Goal: Task Accomplishment & Management: Use online tool/utility

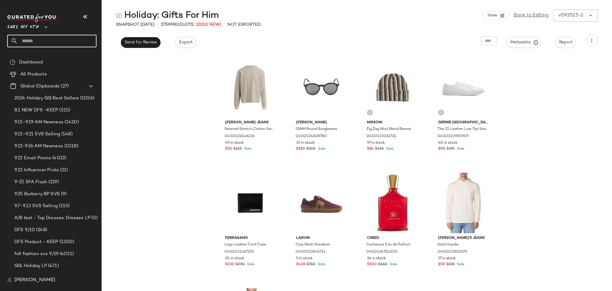
click at [60, 46] on input "text" at bounding box center [57, 41] width 79 height 13
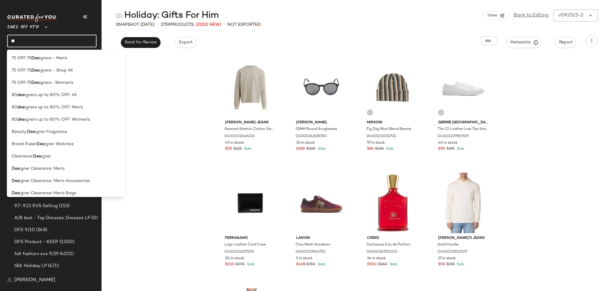
type input "*"
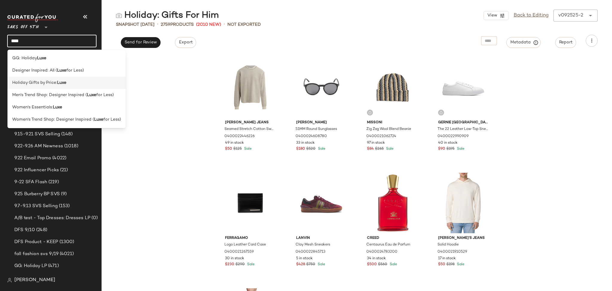
type input "****"
click at [57, 86] on div "Holiday Gifts by Price: Luxe" at bounding box center [66, 83] width 118 height 12
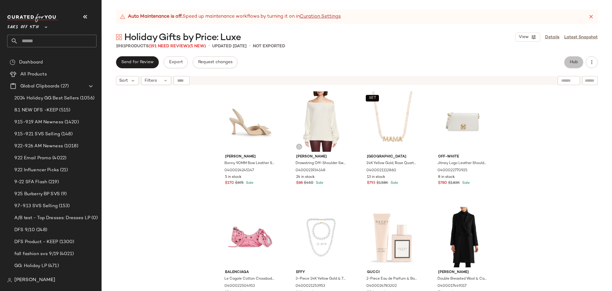
click at [570, 60] on span "Hub" at bounding box center [574, 62] width 8 height 5
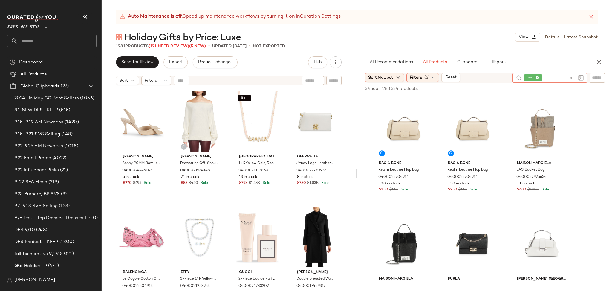
click at [569, 77] on icon at bounding box center [571, 78] width 4 height 4
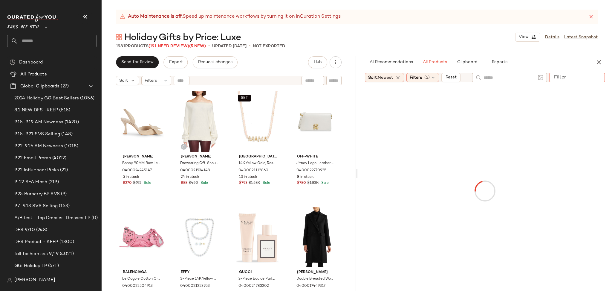
click at [595, 80] on input "Filter" at bounding box center [577, 77] width 51 height 6
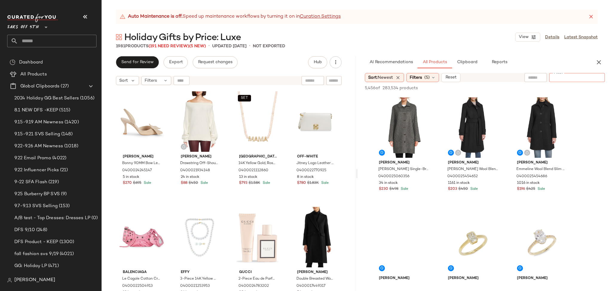
paste input "**********"
type input "**********"
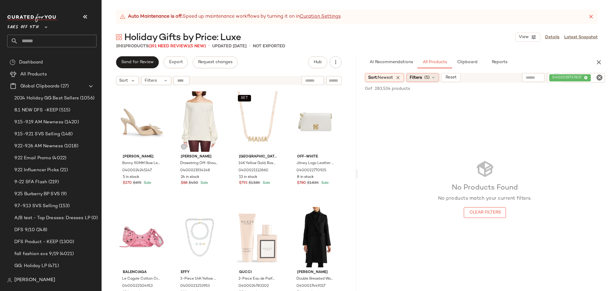
click at [434, 80] on div "Filters (5)" at bounding box center [422, 77] width 33 height 9
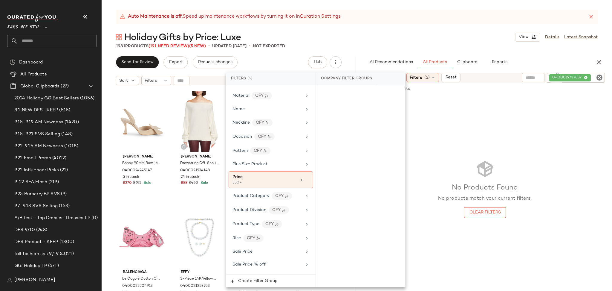
scroll to position [377, 0]
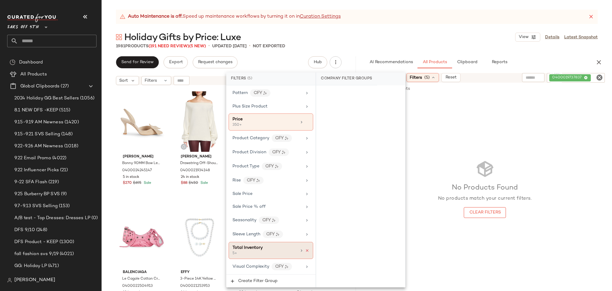
click at [305, 250] on icon at bounding box center [307, 250] width 4 height 4
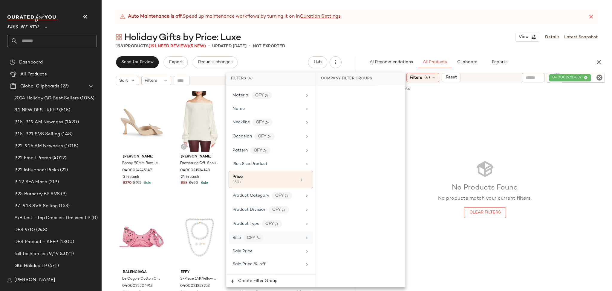
scroll to position [321, 0]
click at [305, 179] on icon at bounding box center [307, 177] width 4 height 4
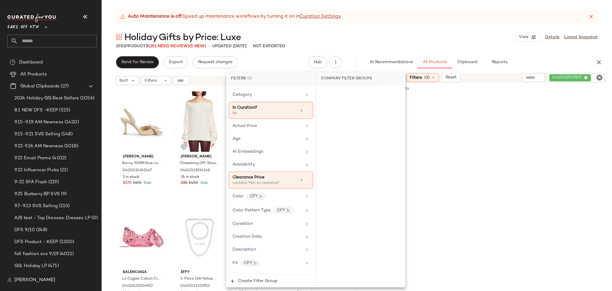
scroll to position [0, 0]
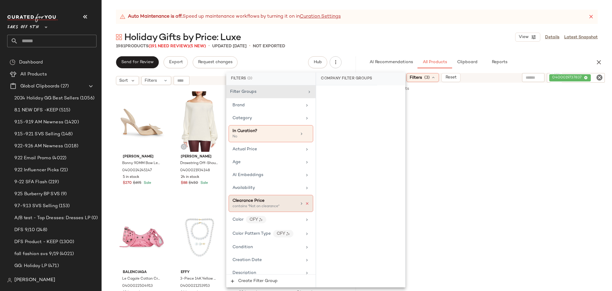
click at [307, 203] on icon at bounding box center [307, 203] width 4 height 4
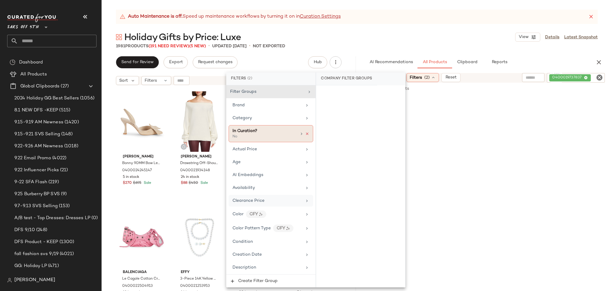
click at [305, 133] on icon at bounding box center [307, 134] width 4 height 4
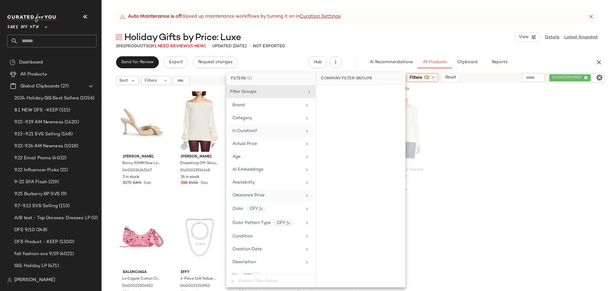
click at [375, 48] on div "1981 Products (191 Need Review) (5 New) • updated Sep 24th • Not Exported" at bounding box center [357, 46] width 510 height 6
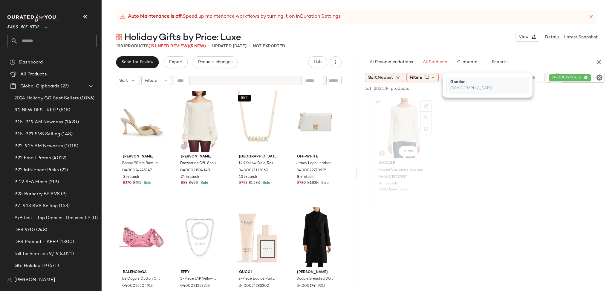
click at [395, 123] on div "#1 View" at bounding box center [404, 128] width 60 height 60
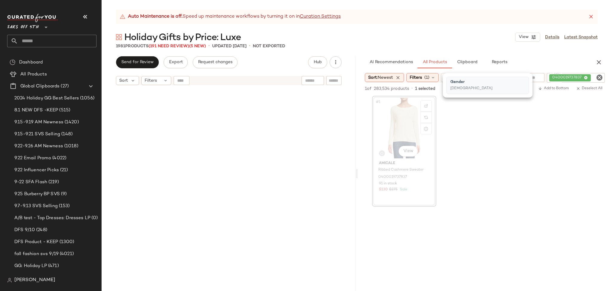
scroll to position [1154, 0]
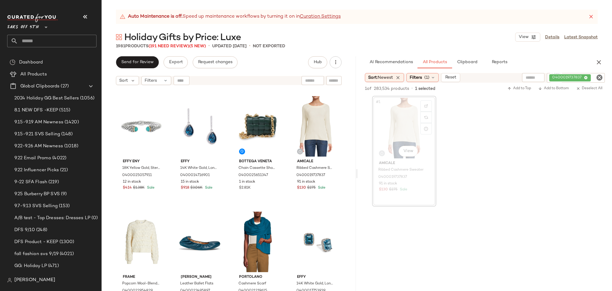
click at [600, 79] on icon "Clear Filter" at bounding box center [599, 77] width 7 height 7
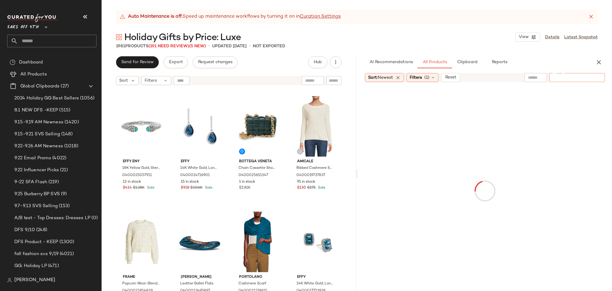
paste input "**********"
type input "**********"
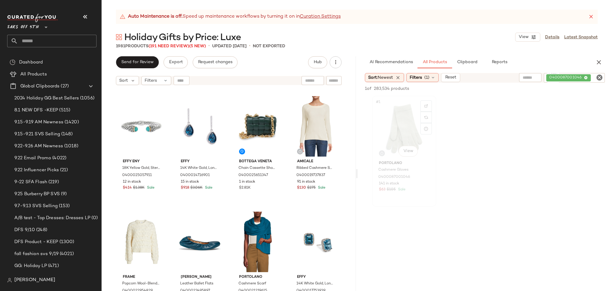
click at [399, 127] on div "#1 View" at bounding box center [404, 128] width 60 height 60
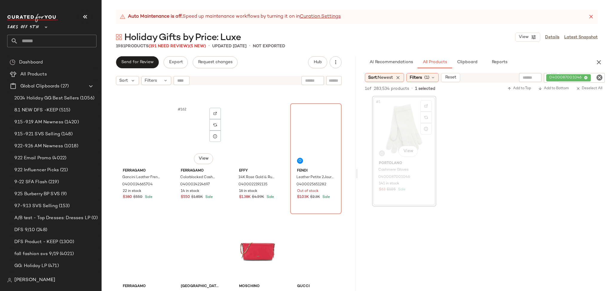
scroll to position [4603, 0]
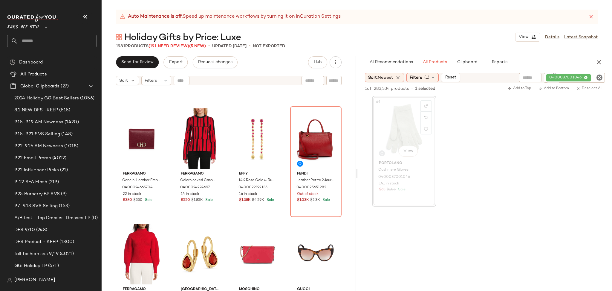
click at [597, 77] on icon "Clear Filter" at bounding box center [599, 77] width 7 height 7
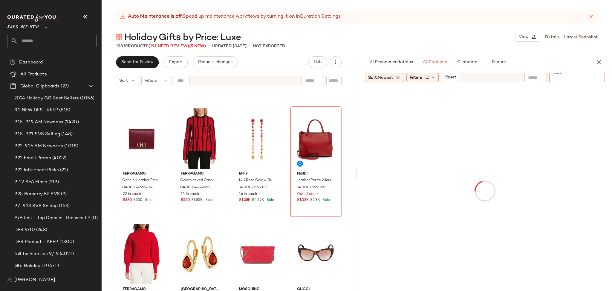
paste input "**********"
type input "**********"
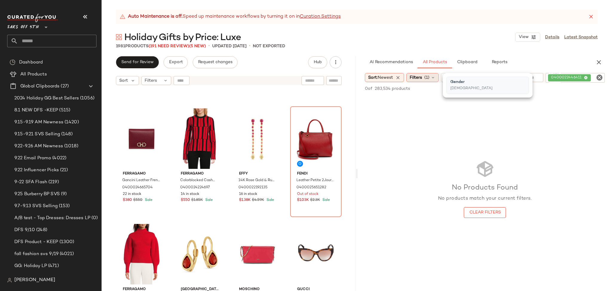
click at [418, 81] on div "Filters (1)" at bounding box center [422, 77] width 32 height 9
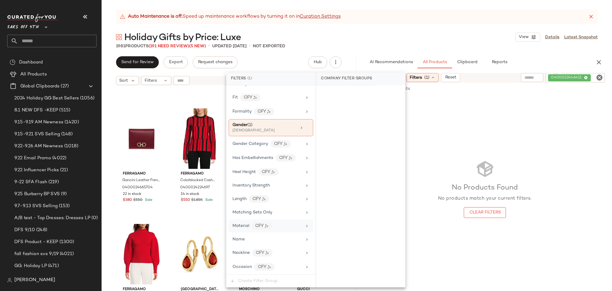
scroll to position [177, 0]
click at [305, 130] on icon at bounding box center [307, 128] width 4 height 4
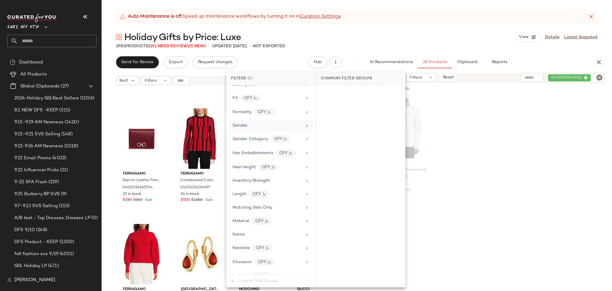
click at [385, 40] on div "Holiday Gifts by Price: Luxe View Details Latest Snapshot" at bounding box center [357, 37] width 510 height 12
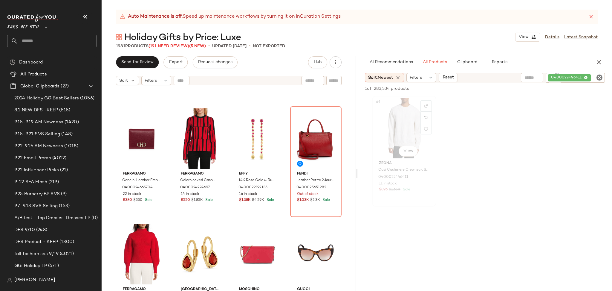
click at [399, 119] on div "#1 View" at bounding box center [404, 128] width 60 height 60
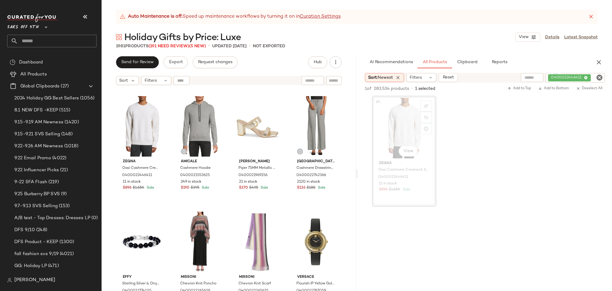
click at [598, 78] on icon "Clear Filter" at bounding box center [599, 77] width 7 height 7
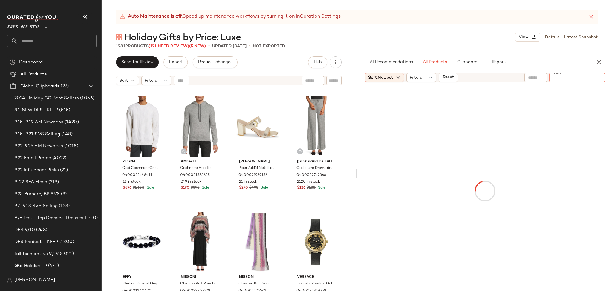
paste input "**********"
type input "**********"
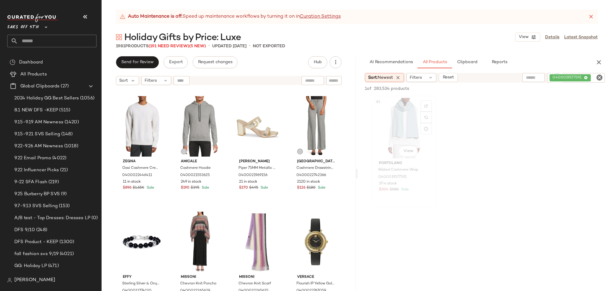
click at [405, 122] on div "#1 View" at bounding box center [404, 128] width 60 height 60
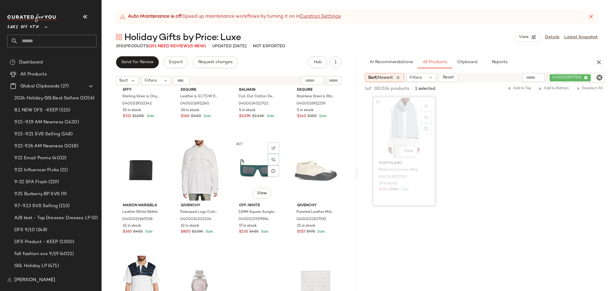
scroll to position [652, 0]
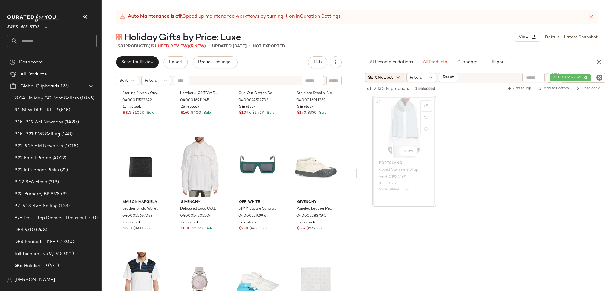
click at [385, 118] on div "#1 View" at bounding box center [404, 128] width 60 height 60
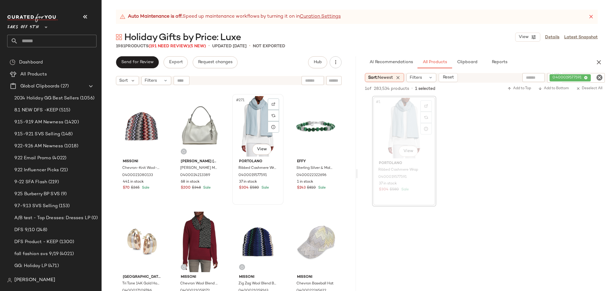
click at [243, 130] on div "#271 View" at bounding box center [257, 126] width 47 height 60
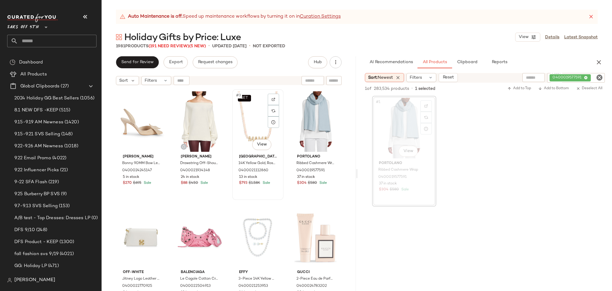
click at [256, 129] on div "SET #3 View" at bounding box center [257, 121] width 47 height 60
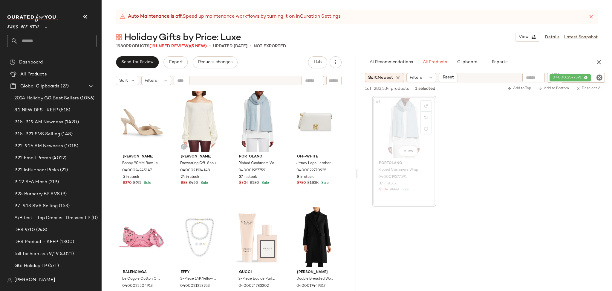
click at [597, 80] on icon "Clear Filter" at bounding box center [599, 77] width 7 height 7
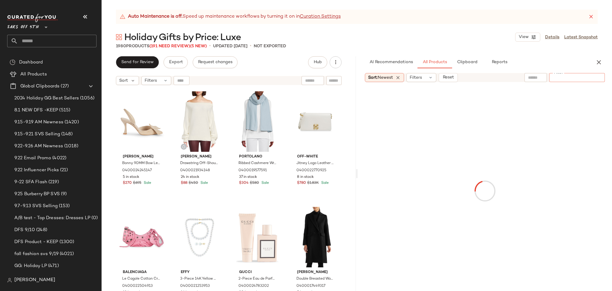
type input "**********"
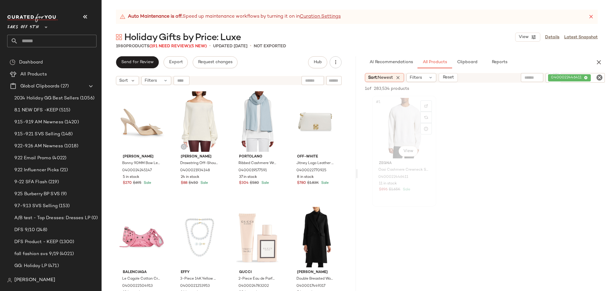
click at [394, 134] on div "#1 View" at bounding box center [404, 128] width 60 height 60
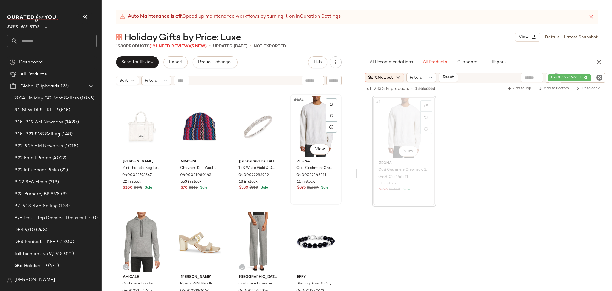
click at [315, 132] on div "#464 View" at bounding box center [315, 126] width 47 height 60
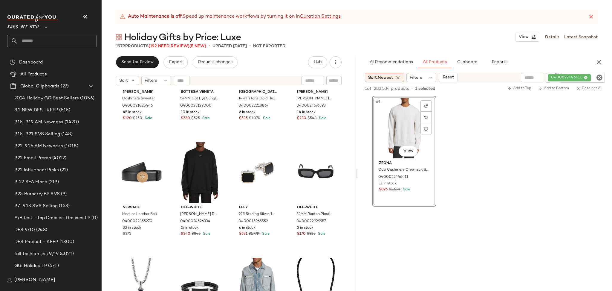
scroll to position [423, 0]
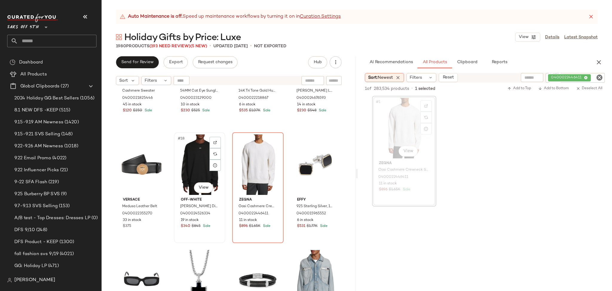
click at [183, 174] on div "#18 View" at bounding box center [199, 164] width 47 height 60
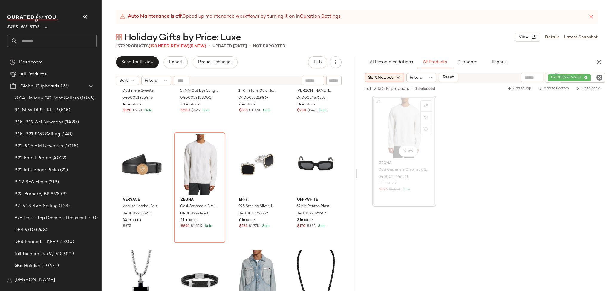
click at [600, 80] on icon "Clear Filter" at bounding box center [599, 77] width 7 height 7
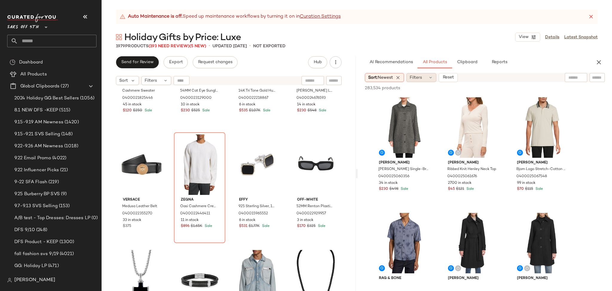
click at [421, 80] on span "Filters" at bounding box center [416, 77] width 12 height 6
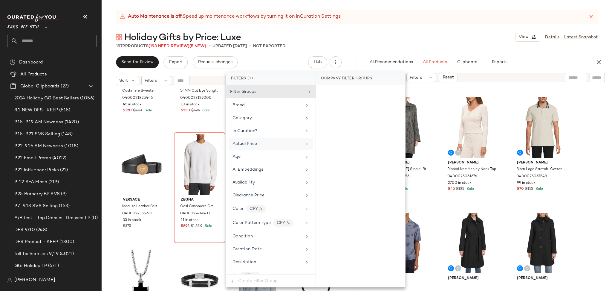
click at [247, 142] on span "Actual Price" at bounding box center [245, 143] width 25 height 4
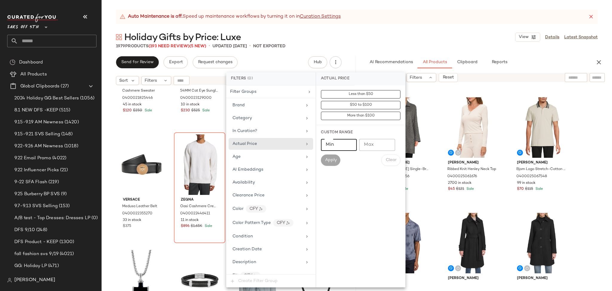
click at [336, 149] on input "Min" at bounding box center [339, 145] width 36 height 12
type input "***"
click at [331, 158] on span "Apply" at bounding box center [331, 160] width 12 height 5
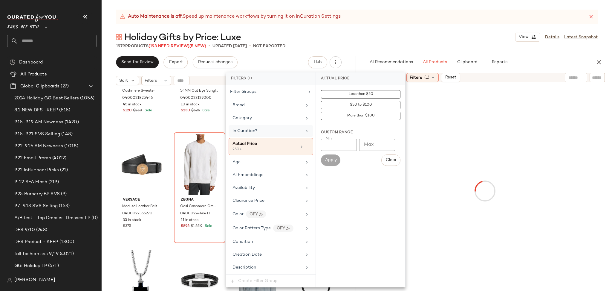
click at [262, 132] on div "In Curation?" at bounding box center [268, 131] width 70 height 6
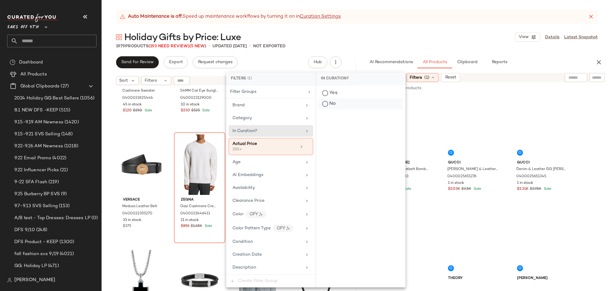
click at [328, 105] on div "No" at bounding box center [361, 103] width 84 height 11
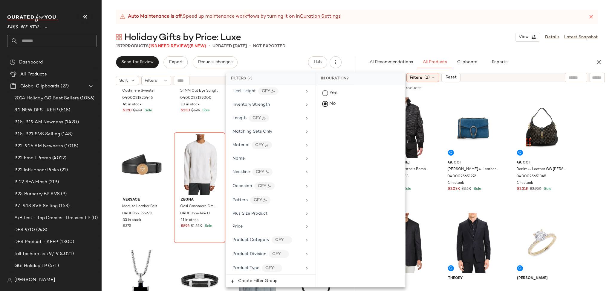
scroll to position [361, 0]
click at [265, 253] on div "Total Inventory" at bounding box center [268, 253] width 70 height 6
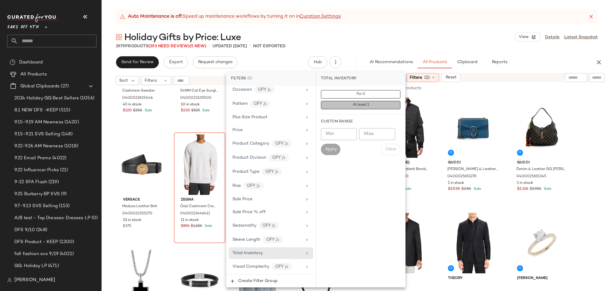
click at [330, 107] on button "At least 1" at bounding box center [361, 105] width 80 height 8
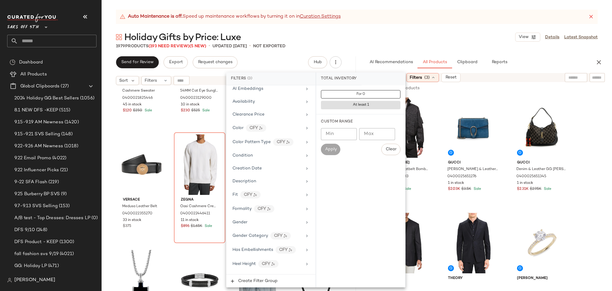
scroll to position [91, 0]
click at [239, 120] on div "Clearance Price" at bounding box center [271, 115] width 85 height 12
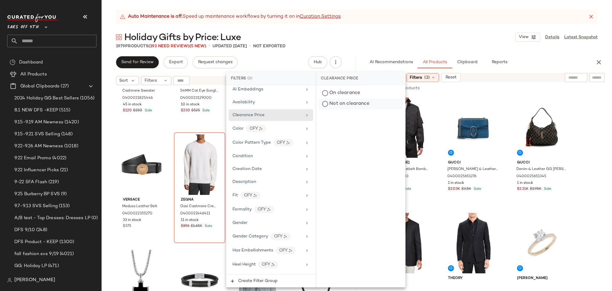
click at [323, 103] on div "Not on clearance" at bounding box center [361, 103] width 84 height 11
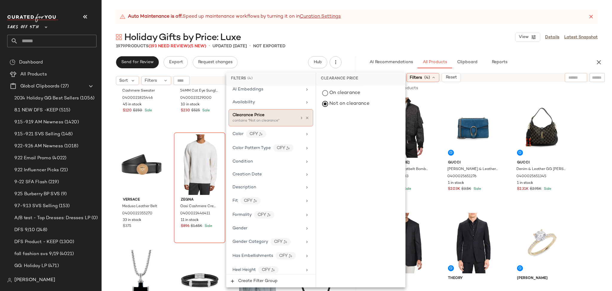
scroll to position [0, 0]
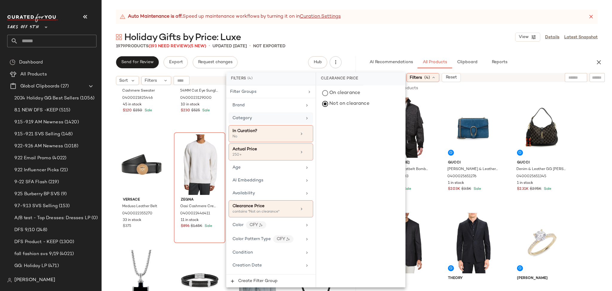
click at [270, 119] on div "Category" at bounding box center [268, 118] width 70 height 6
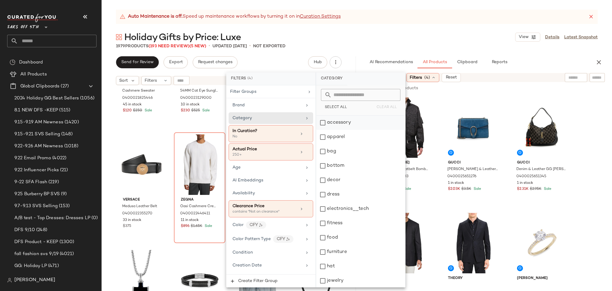
click at [323, 122] on div "accessory" at bounding box center [360, 122] width 89 height 14
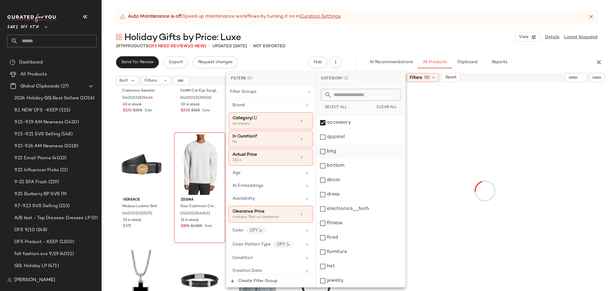
click at [323, 152] on div "bag" at bounding box center [360, 151] width 89 height 14
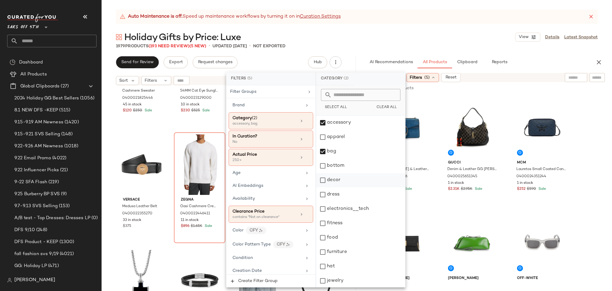
click at [324, 179] on div "decor" at bounding box center [360, 180] width 89 height 14
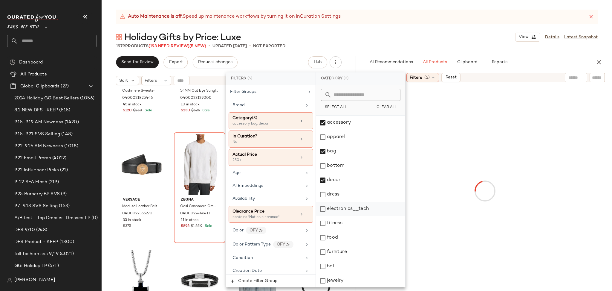
click at [324, 211] on div "electronics__tech" at bounding box center [360, 208] width 89 height 14
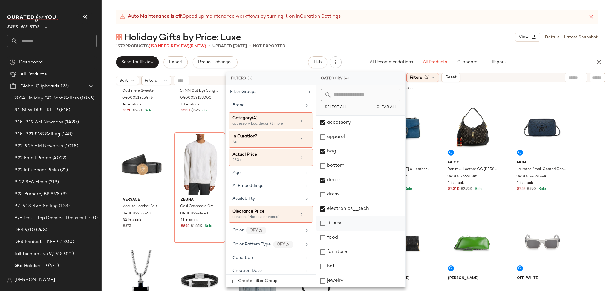
click at [325, 219] on div "fitness" at bounding box center [360, 223] width 89 height 14
click at [325, 235] on div "food" at bounding box center [360, 237] width 89 height 14
click at [325, 249] on div "furniture" at bounding box center [360, 251] width 89 height 14
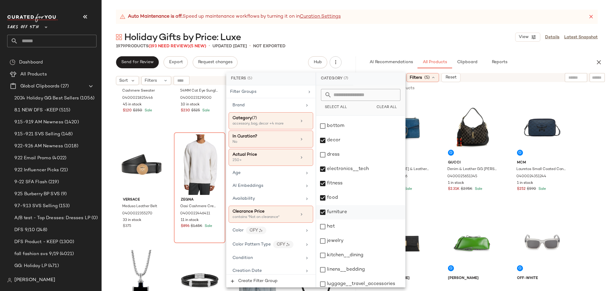
scroll to position [40, 0]
click at [322, 226] on div "hat" at bounding box center [360, 226] width 89 height 14
click at [325, 241] on div "jewelry" at bounding box center [360, 240] width 89 height 14
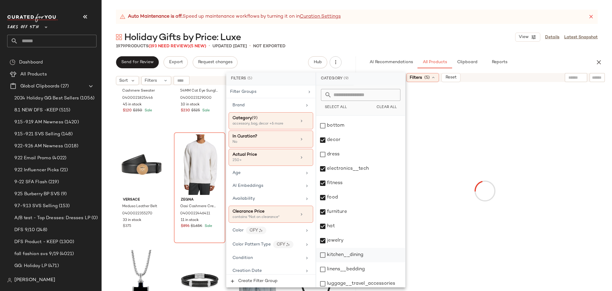
click at [325, 255] on div "kitchen__dining" at bounding box center [360, 254] width 89 height 14
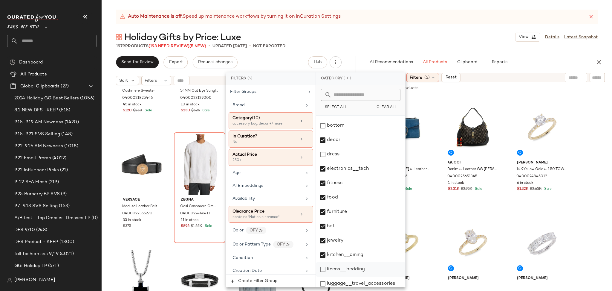
click at [325, 270] on div "linens__bedding" at bounding box center [360, 269] width 89 height 14
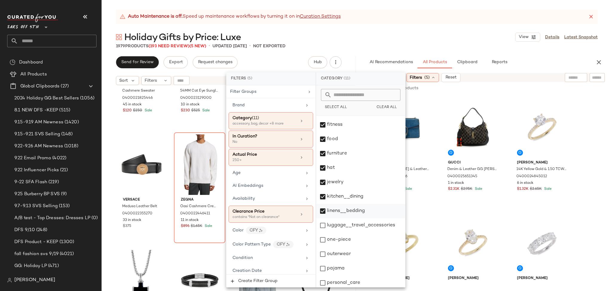
scroll to position [106, 0]
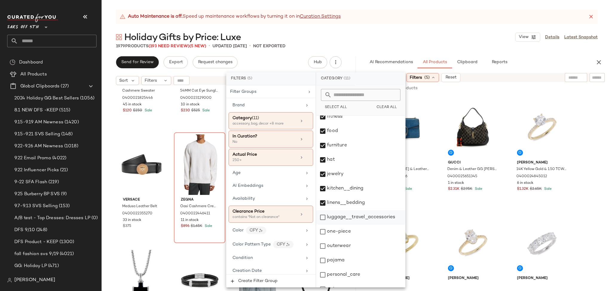
click at [326, 217] on div "luggage__travel_accessories" at bounding box center [360, 217] width 89 height 14
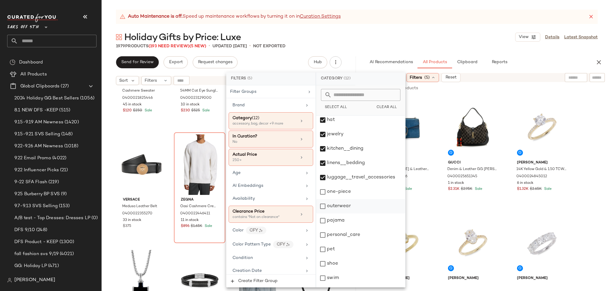
scroll to position [187, 0]
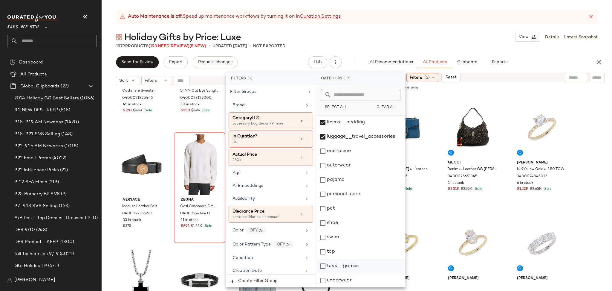
click at [323, 267] on div "toys__games" at bounding box center [360, 266] width 89 height 14
click at [323, 276] on div "underwear" at bounding box center [360, 280] width 89 height 14
click at [322, 166] on div "outerwear" at bounding box center [360, 165] width 89 height 14
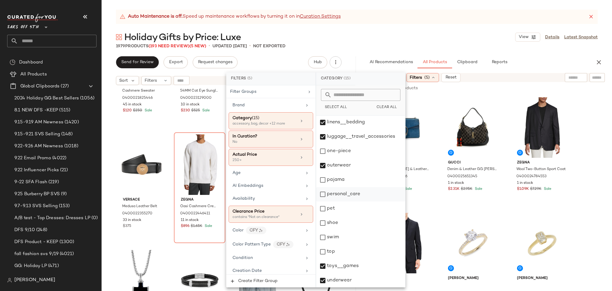
click at [324, 194] on div "personal_care" at bounding box center [360, 194] width 89 height 14
click at [323, 184] on div "pajama" at bounding box center [360, 179] width 89 height 14
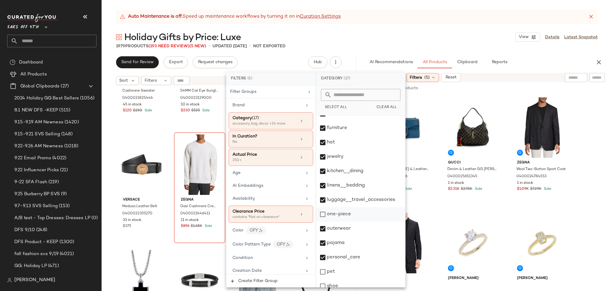
scroll to position [123, 0]
click at [323, 158] on div "jewelry" at bounding box center [360, 157] width 89 height 14
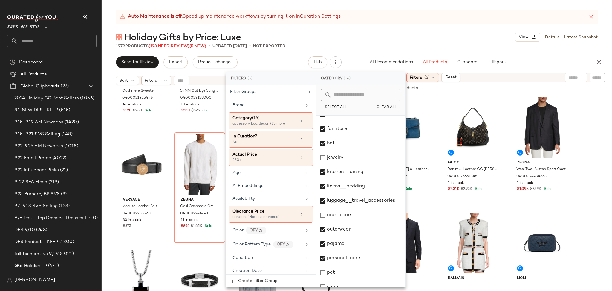
click at [410, 43] on div "1979 Products (193 Need Review) (5 New) • updated Sep 25th • Not Exported" at bounding box center [357, 46] width 510 height 6
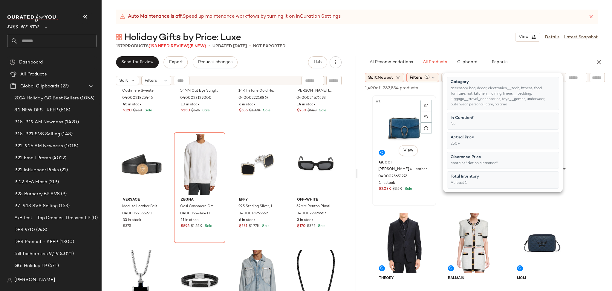
click at [399, 125] on div "#1 View" at bounding box center [404, 127] width 60 height 60
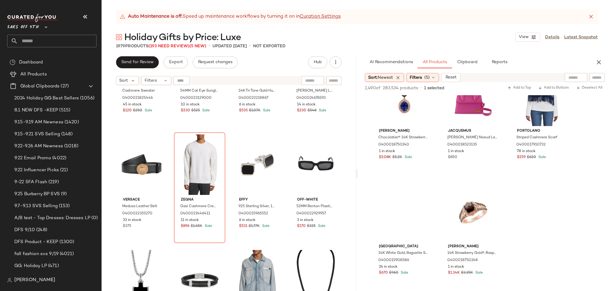
scroll to position [55638, 0]
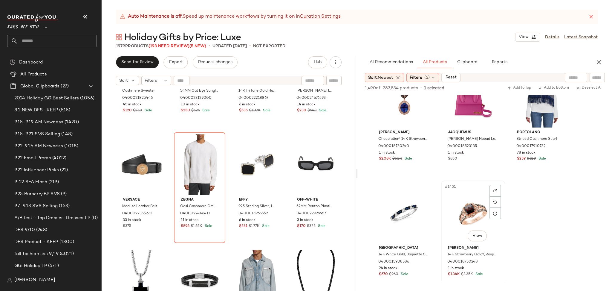
click at [465, 205] on div "#1451 View" at bounding box center [473, 212] width 60 height 60
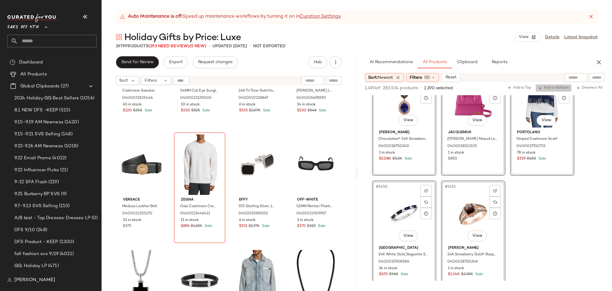
click at [559, 88] on span "Add to Bottom" at bounding box center [553, 88] width 31 height 4
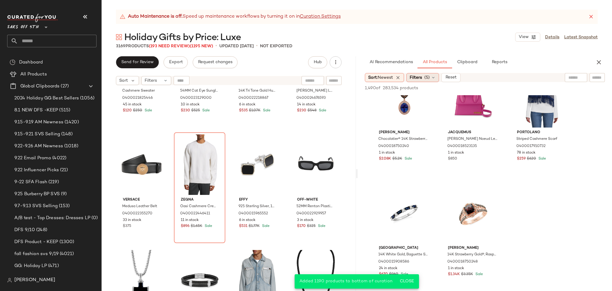
click at [429, 76] on span "(5)" at bounding box center [426, 77] width 5 height 6
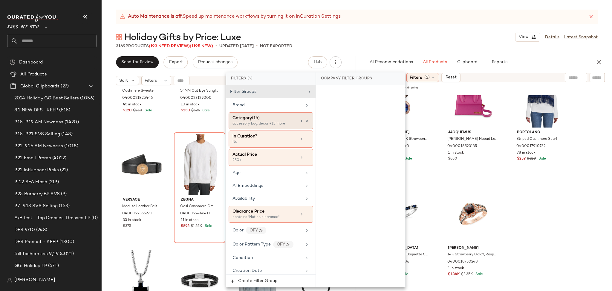
click at [284, 126] on div "accessory, bag, decor +13 more" at bounding box center [263, 123] width 60 height 5
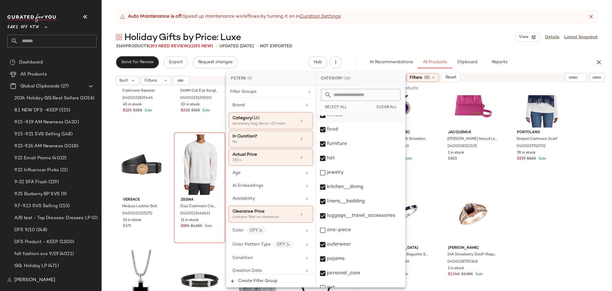
scroll to position [108, 0]
click at [327, 174] on div "jewelry" at bounding box center [360, 172] width 89 height 14
click at [424, 42] on div "Holiday Gifts by Price: Luxe View Details Latest Snapshot" at bounding box center [357, 37] width 510 height 12
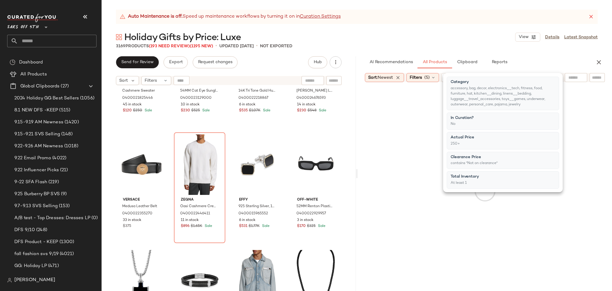
click at [424, 42] on div "Holiday Gifts by Price: Luxe View Details Latest Snapshot" at bounding box center [357, 37] width 510 height 12
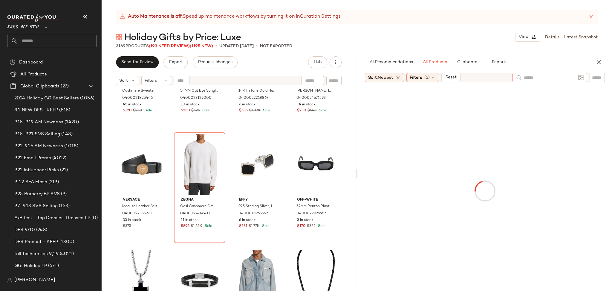
click at [583, 81] on div at bounding box center [550, 77] width 75 height 9
type input "*********"
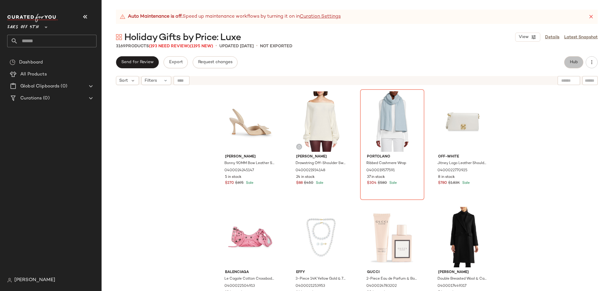
click at [573, 65] on button "Hub" at bounding box center [573, 62] width 19 height 12
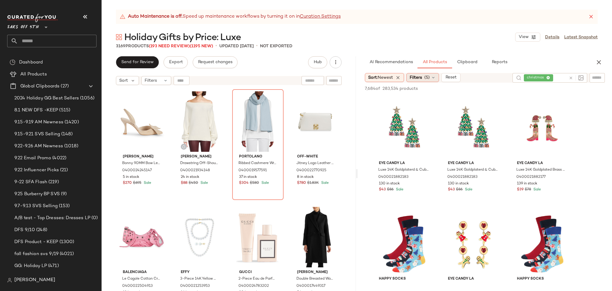
click at [422, 74] on span "Filters" at bounding box center [416, 77] width 12 height 6
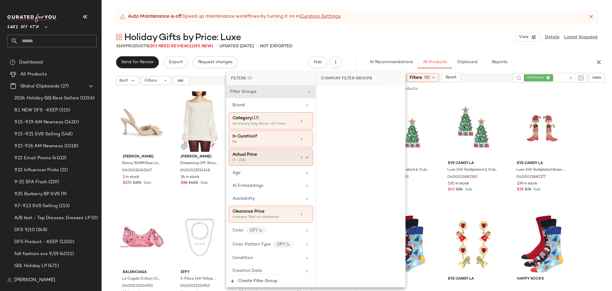
click at [266, 159] on div "0 - 250" at bounding box center [263, 160] width 60 height 5
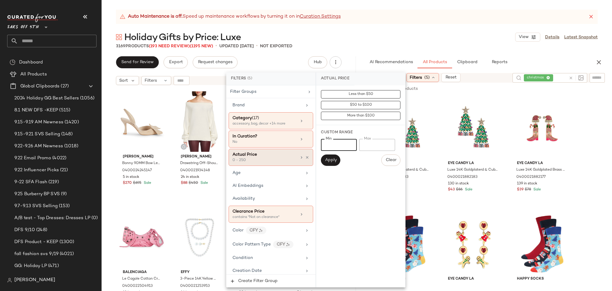
drag, startPoint x: 338, startPoint y: 143, endPoint x: 276, endPoint y: 163, distance: 64.9
click at [276, 163] on div "Filters (5) Filter Groups Brand Category (17) accessory, bag, decor +14 more In…" at bounding box center [315, 179] width 179 height 215
type input "***"
drag, startPoint x: 375, startPoint y: 143, endPoint x: 359, endPoint y: 144, distance: 16.2
click at [359, 144] on div "Min *** Min Max *** Max" at bounding box center [361, 145] width 80 height 12
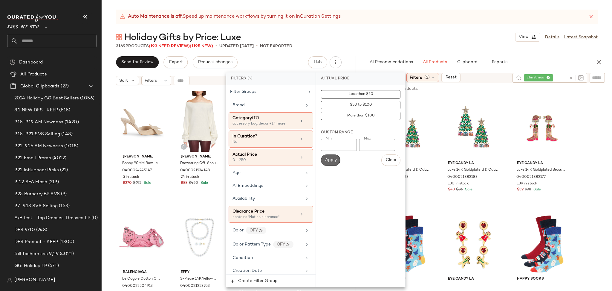
click at [334, 158] on span "Apply" at bounding box center [331, 160] width 12 height 5
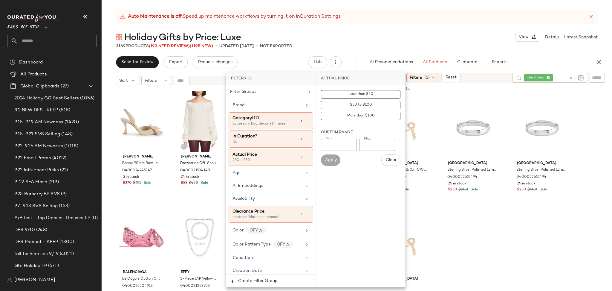
click at [417, 38] on div "Holiday Gifts by Price: Luxe View Details Latest Snapshot" at bounding box center [357, 37] width 510 height 12
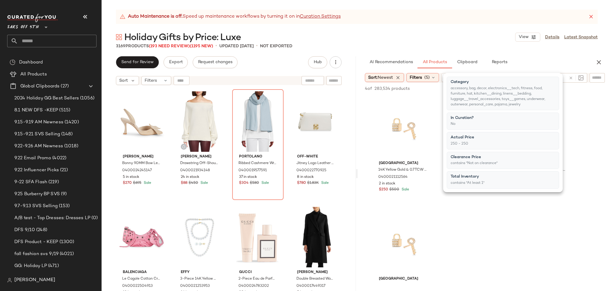
click at [417, 38] on div "Holiday Gifts by Price: Luxe View Details Latest Snapshot" at bounding box center [357, 37] width 510 height 12
click at [422, 78] on span "Filters" at bounding box center [416, 77] width 12 height 6
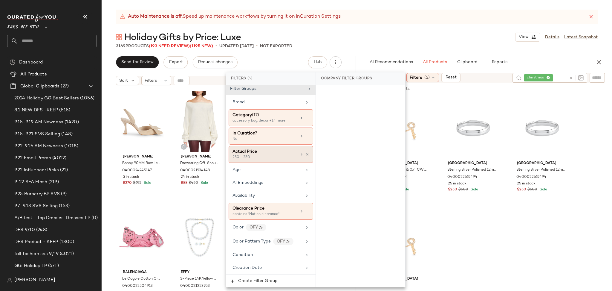
scroll to position [4, 0]
click at [281, 150] on div "Actual Price" at bounding box center [265, 150] width 64 height 6
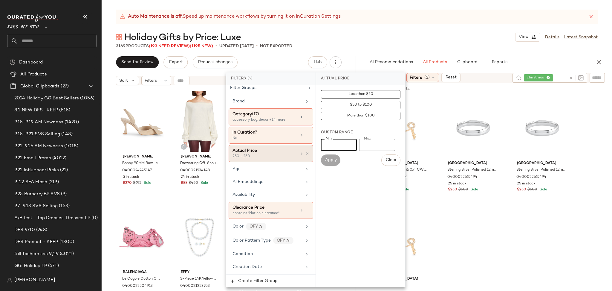
drag, startPoint x: 338, startPoint y: 144, endPoint x: 309, endPoint y: 152, distance: 29.7
click at [309, 152] on div "Filters (5) Filter Groups Brand Category (17) accessory, bag, decor +14 more In…" at bounding box center [315, 179] width 179 height 215
drag, startPoint x: 376, startPoint y: 143, endPoint x: 343, endPoint y: 151, distance: 34.2
click at [343, 151] on div "Min *** Min Max *** Max Apply Clear" at bounding box center [361, 152] width 80 height 27
click at [330, 163] on button "Apply" at bounding box center [330, 159] width 19 height 11
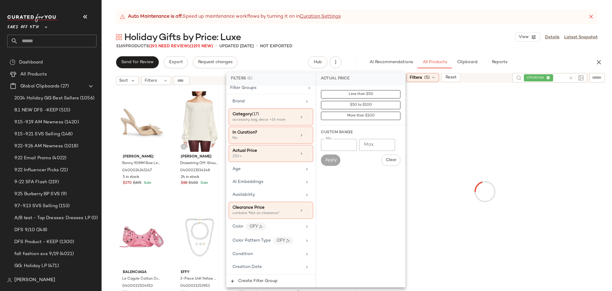
click at [410, 42] on div "Holiday Gifts by Price: Luxe View Details Latest Snapshot" at bounding box center [357, 37] width 510 height 12
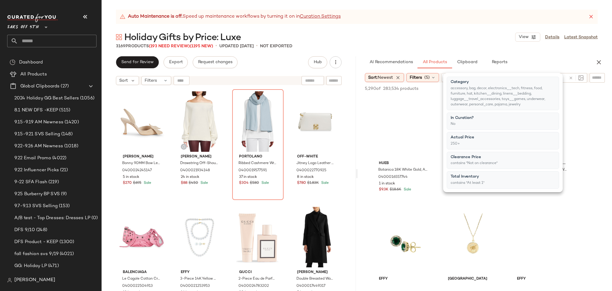
click at [410, 42] on div "Holiday Gifts by Price: Luxe View Details Latest Snapshot" at bounding box center [357, 37] width 510 height 12
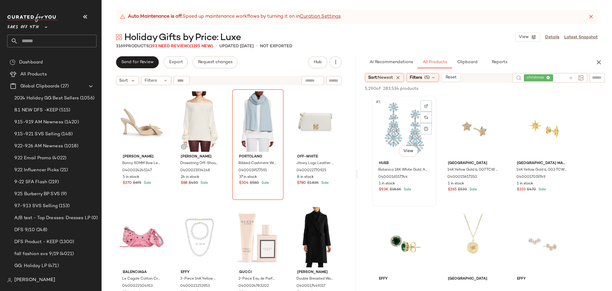
click at [407, 127] on div "#1 View" at bounding box center [404, 128] width 60 height 60
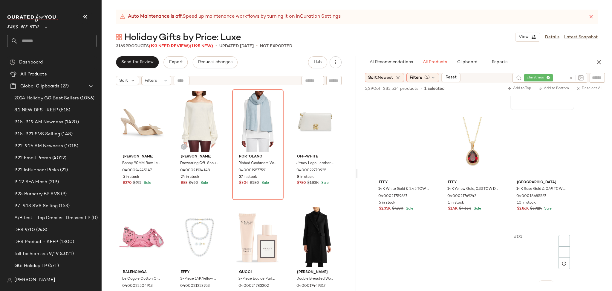
scroll to position [6349, 0]
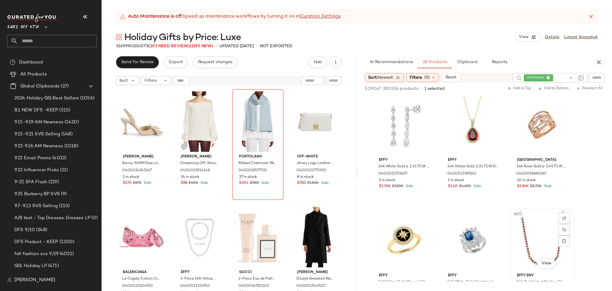
click at [531, 224] on div "#171 View" at bounding box center [542, 240] width 60 height 60
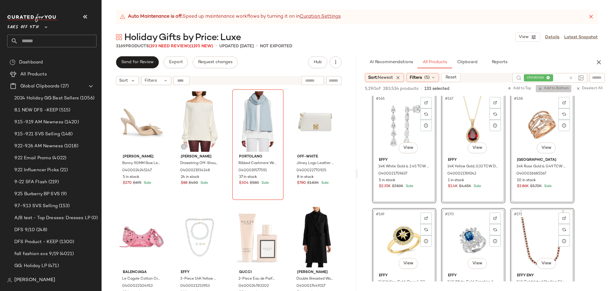
click at [549, 88] on span "Add to Bottom" at bounding box center [553, 88] width 31 height 4
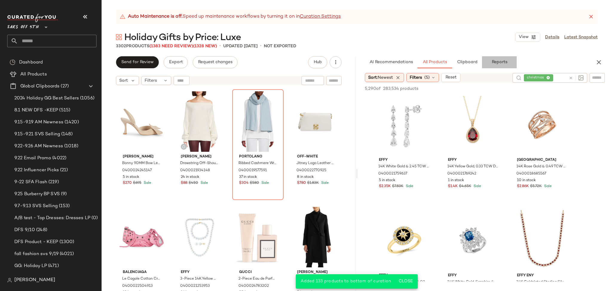
click at [494, 63] on span "Reports" at bounding box center [499, 62] width 16 height 5
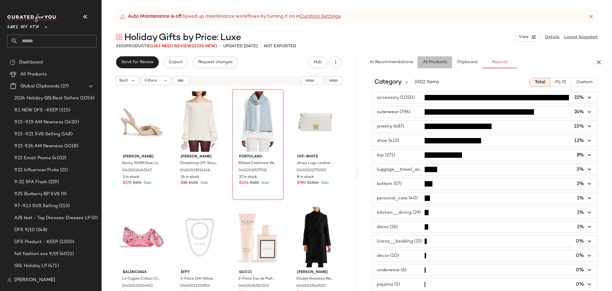
click at [436, 61] on span "All Products" at bounding box center [435, 62] width 25 height 5
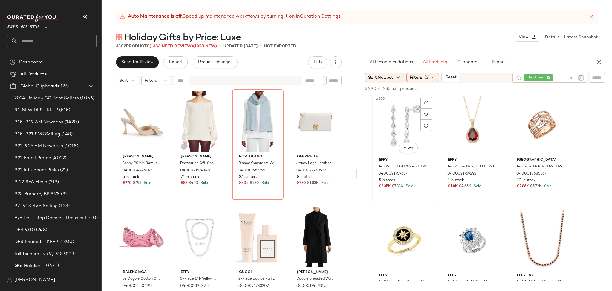
click at [401, 107] on div "#166 View" at bounding box center [404, 124] width 60 height 60
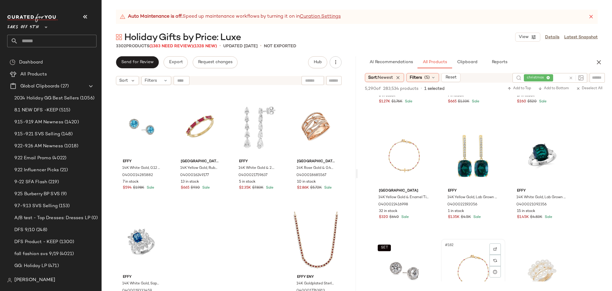
scroll to position [6771, 0]
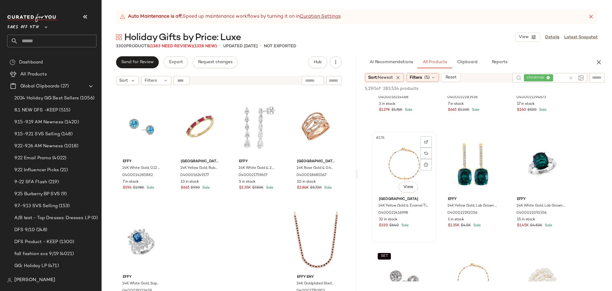
click at [416, 155] on div "#178 View" at bounding box center [404, 164] width 60 height 60
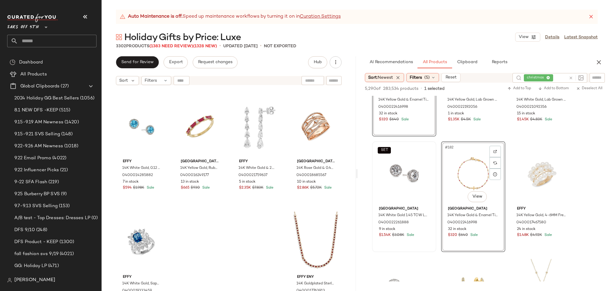
scroll to position [6877, 0]
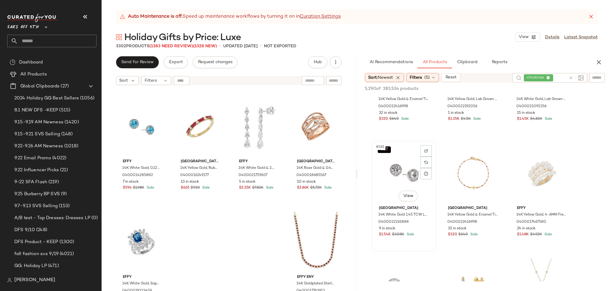
click at [392, 158] on div "SET #181 View" at bounding box center [404, 173] width 60 height 60
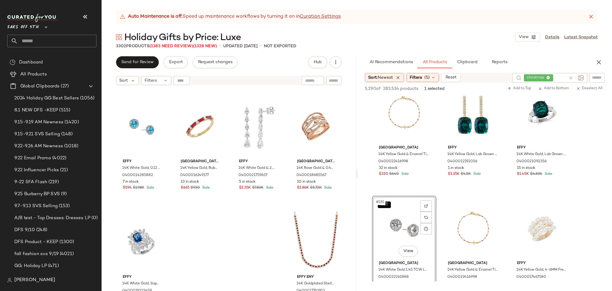
scroll to position [6821, 0]
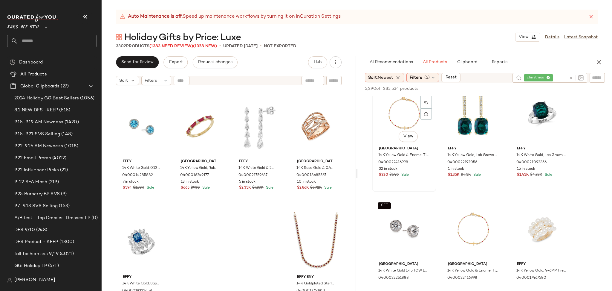
click at [385, 111] on div "#178 View" at bounding box center [404, 113] width 60 height 60
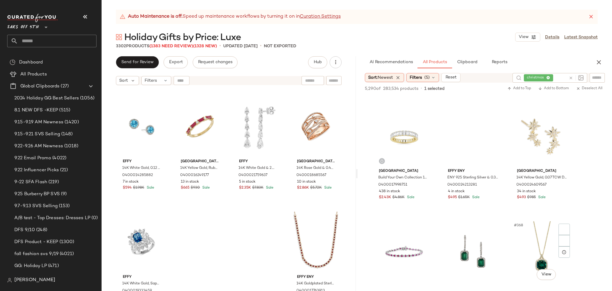
scroll to position [11303, 0]
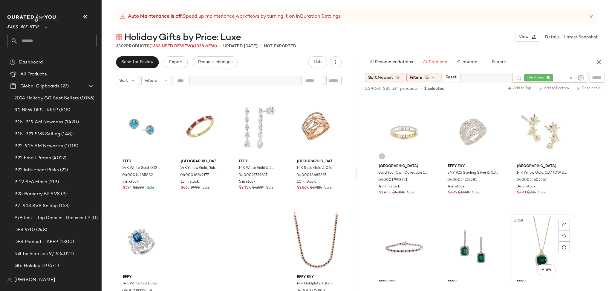
click at [536, 234] on div "#368 View" at bounding box center [542, 246] width 60 height 60
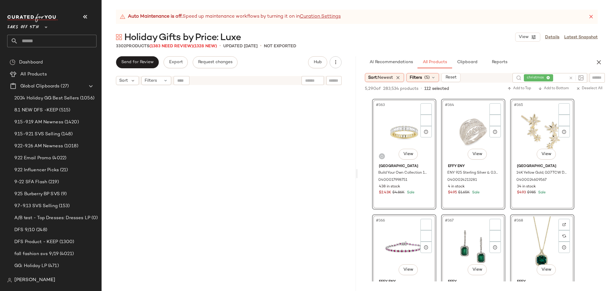
scroll to position [92757, 0]
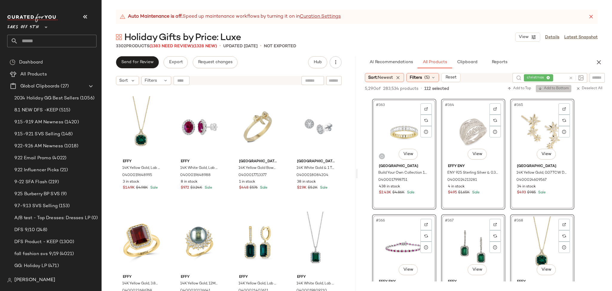
click at [552, 91] on button "Add to Bottom" at bounding box center [554, 88] width 36 height 7
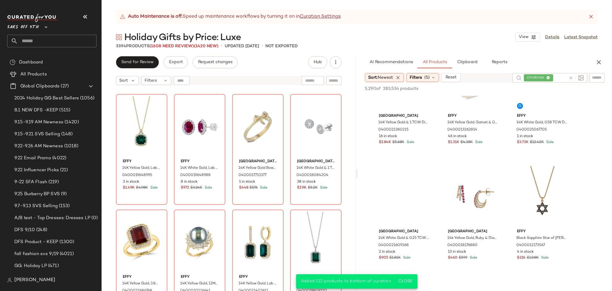
scroll to position [11700, 0]
click at [396, 177] on div "#375 View" at bounding box center [404, 196] width 60 height 60
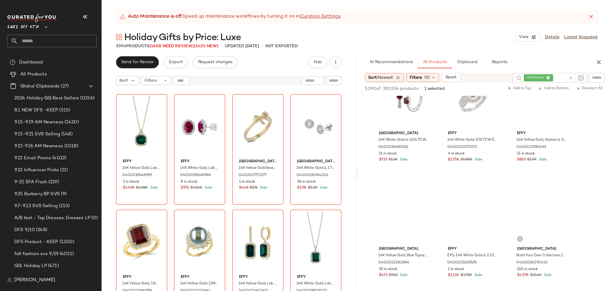
scroll to position [12843, 0]
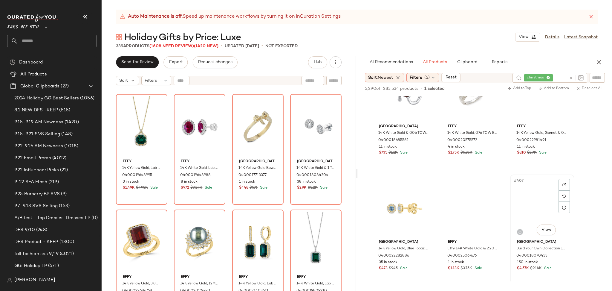
click at [539, 193] on div "#407 View" at bounding box center [542, 206] width 60 height 60
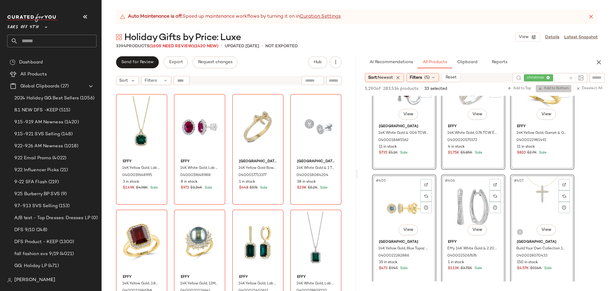
click at [553, 88] on span "Add to Bottom" at bounding box center [553, 88] width 31 height 4
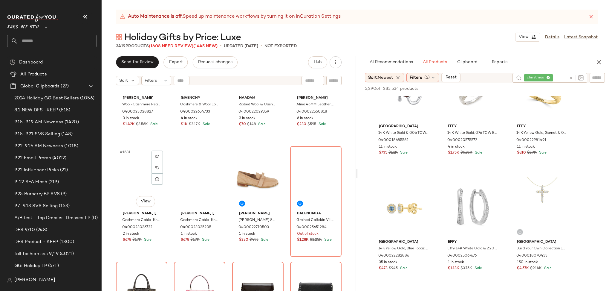
scroll to position [45519, 0]
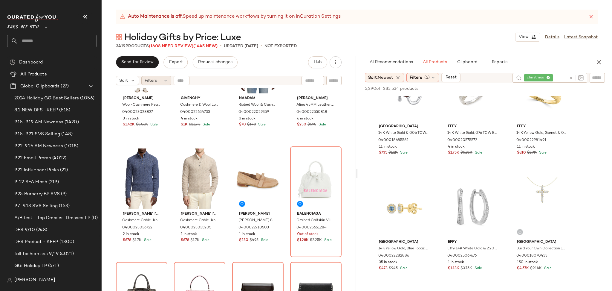
click at [154, 82] on span "Filters" at bounding box center [151, 80] width 12 height 6
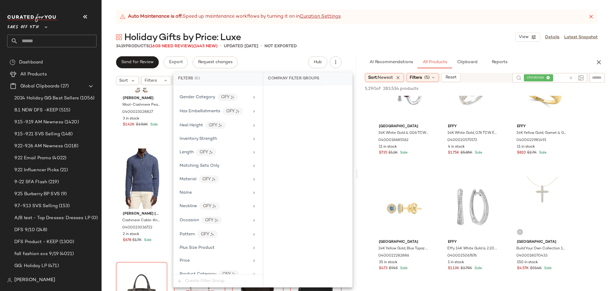
scroll to position [351, 0]
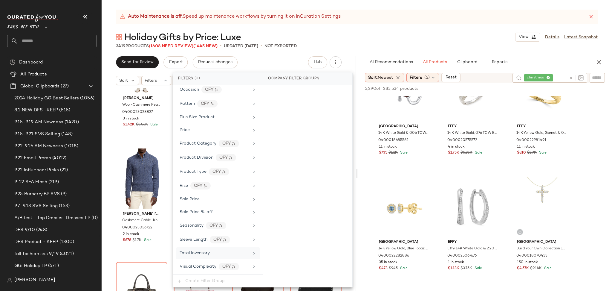
click at [205, 249] on div "Total Inventory" at bounding box center [218, 253] width 85 height 12
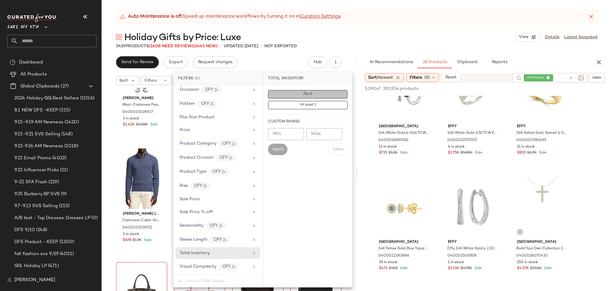
click at [307, 95] on span "For 0" at bounding box center [307, 94] width 9 height 4
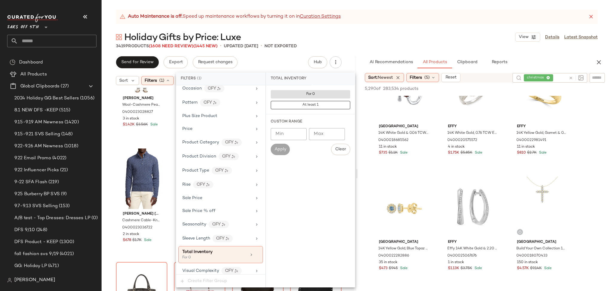
click at [379, 46] on div "3419 Products (1608 Need Review) (1445 New) • updated Sep 25th • Not Exported" at bounding box center [357, 46] width 510 height 6
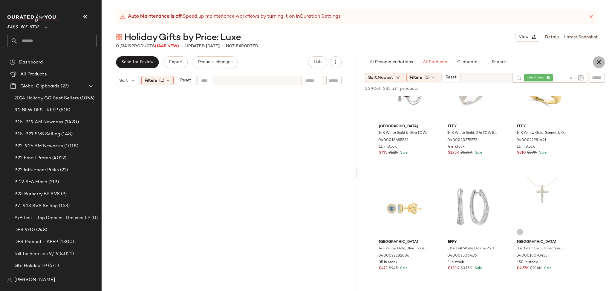
click at [596, 62] on icon "button" at bounding box center [598, 62] width 7 height 7
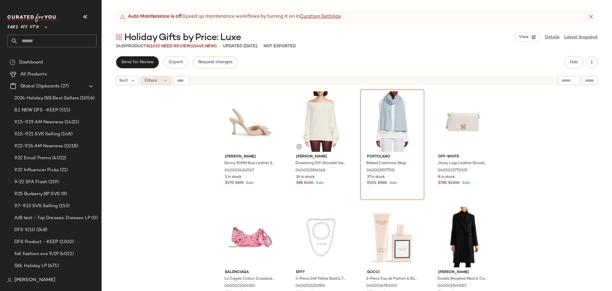
click at [158, 81] on div "Filters" at bounding box center [156, 80] width 30 height 9
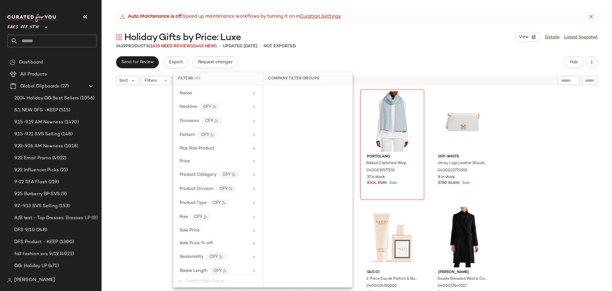
scroll to position [351, 0]
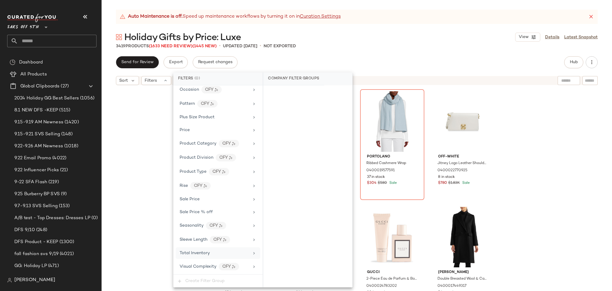
click at [203, 256] on div "Total Inventory" at bounding box center [195, 253] width 30 height 6
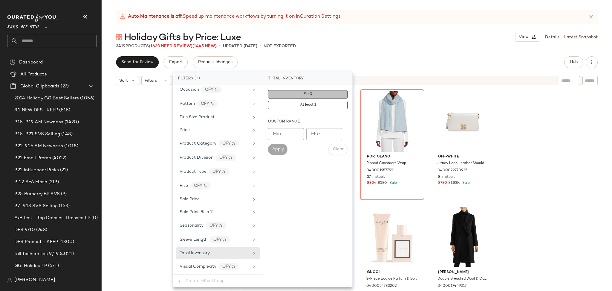
click at [286, 96] on button "For 0" at bounding box center [308, 94] width 80 height 8
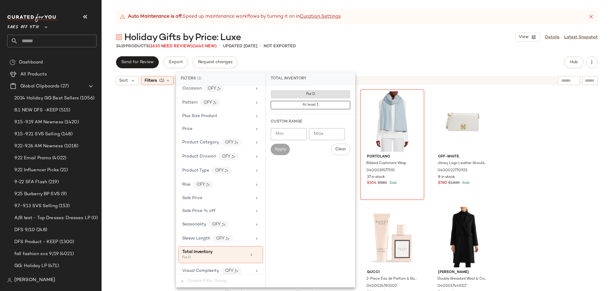
click at [359, 54] on div "Auto Maintenance is off. Speed up maintenance workflows by turning it on in Cur…" at bounding box center [357, 150] width 510 height 281
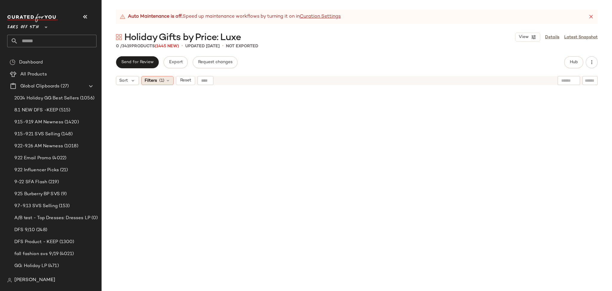
click at [166, 79] on icon at bounding box center [168, 80] width 5 height 5
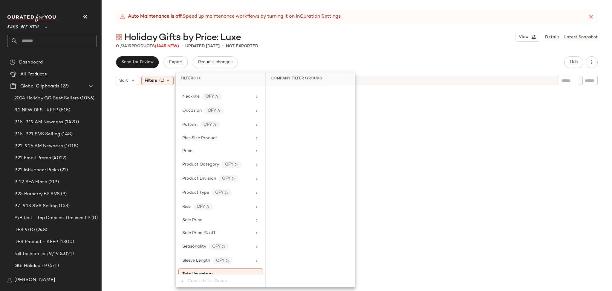
scroll to position [346, 0]
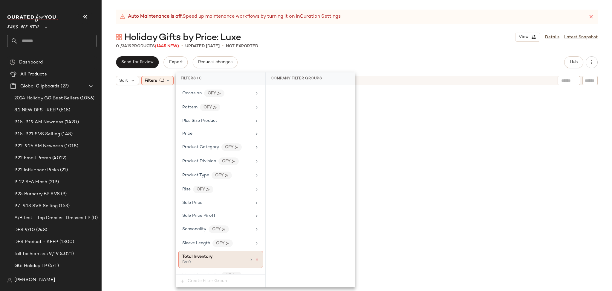
click at [255, 261] on icon at bounding box center [257, 259] width 4 height 4
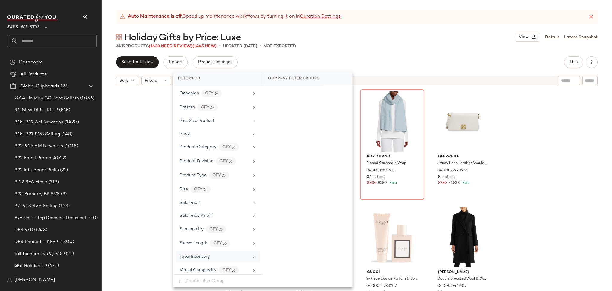
click at [180, 45] on span "(1633 Need Review)" at bounding box center [171, 46] width 44 height 4
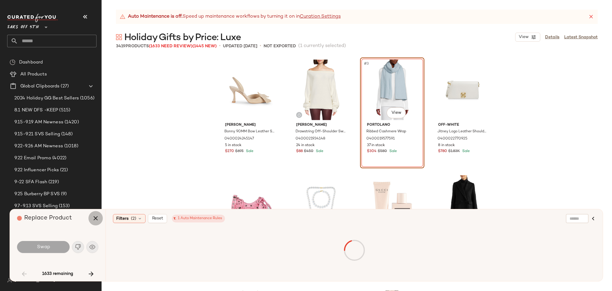
click at [94, 219] on icon "button" at bounding box center [95, 217] width 7 height 7
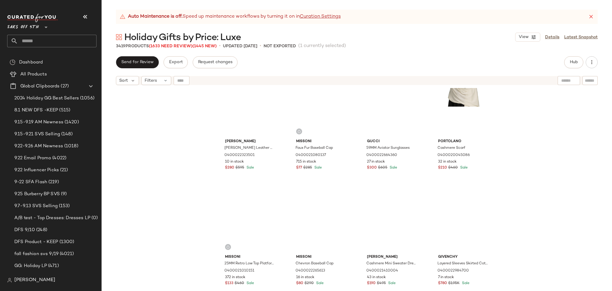
scroll to position [15259, 0]
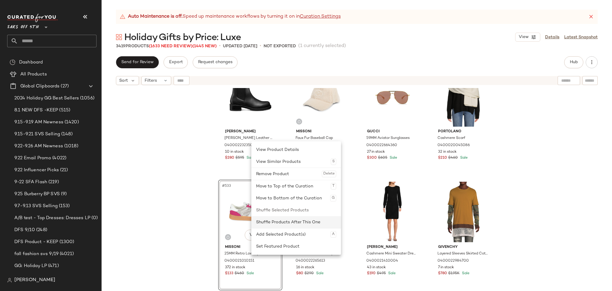
click at [266, 221] on div "Shuffle Products After This One" at bounding box center [296, 222] width 80 height 12
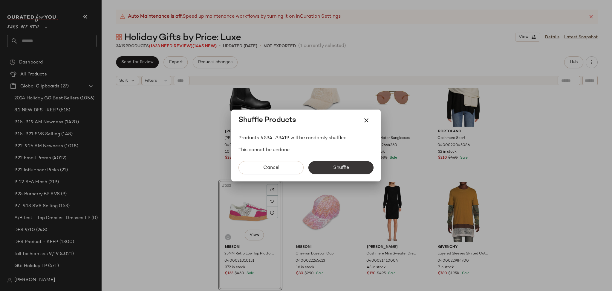
click at [337, 168] on span "Shuffle" at bounding box center [341, 168] width 16 height 6
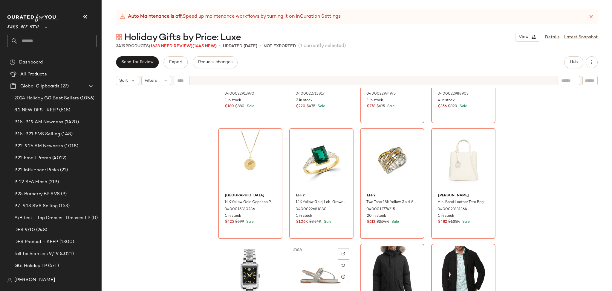
scroll to position [17503, 0]
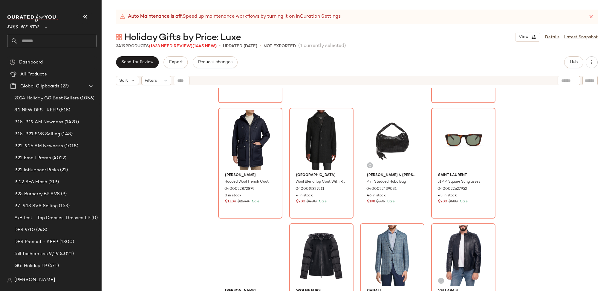
scroll to position [19381, 0]
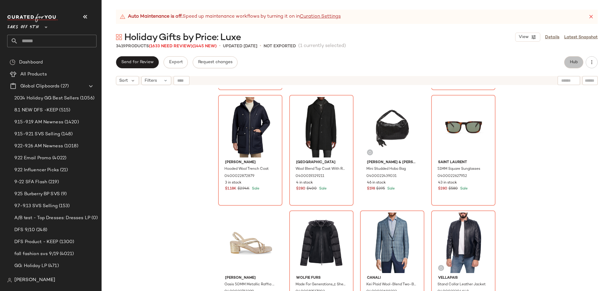
click at [572, 60] on span "Hub" at bounding box center [574, 62] width 8 height 5
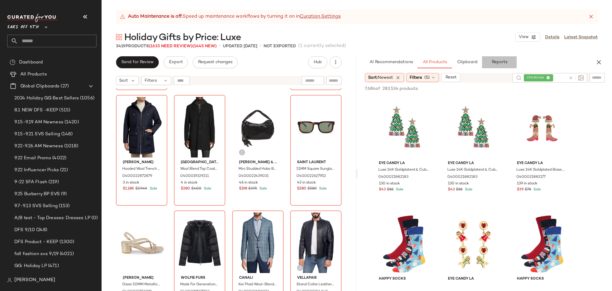
click at [503, 63] on span "Reports" at bounding box center [499, 62] width 16 height 5
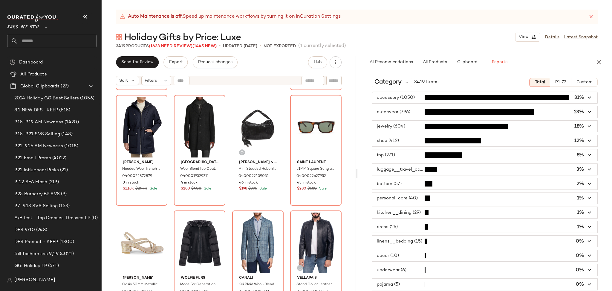
scroll to position [57, 0]
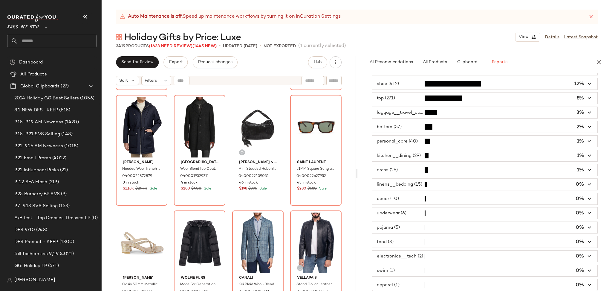
click at [396, 241] on span "button" at bounding box center [484, 241] width 225 height 11
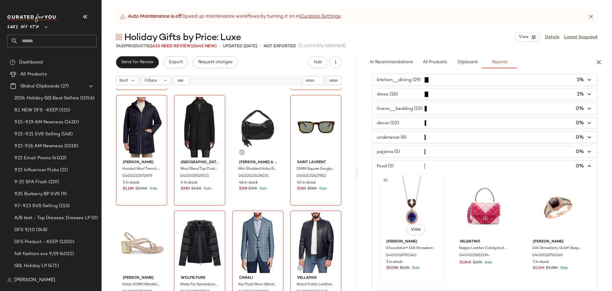
scroll to position [130, 0]
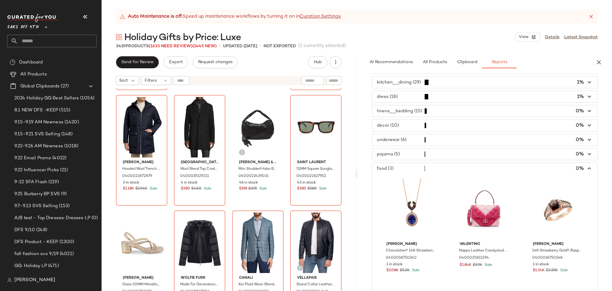
click at [403, 158] on span "button" at bounding box center [484, 153] width 225 height 11
